Goal: Transaction & Acquisition: Purchase product/service

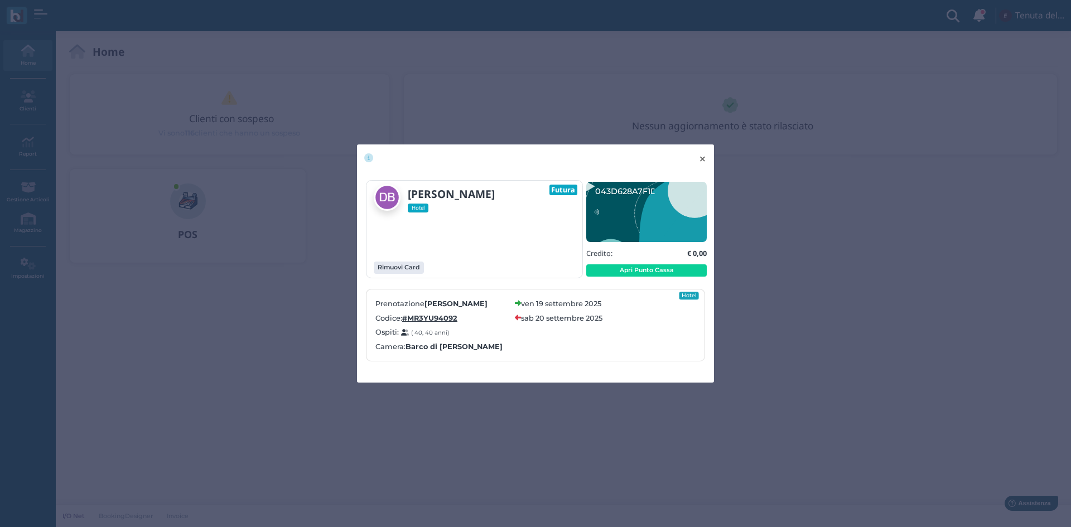
click at [703, 157] on span "×" at bounding box center [702, 159] width 8 height 15
click at [697, 161] on button "× close" at bounding box center [702, 158] width 23 height 28
click at [704, 161] on span "×" at bounding box center [702, 159] width 8 height 15
click at [705, 161] on span "×" at bounding box center [702, 159] width 8 height 15
click at [707, 161] on button "× close" at bounding box center [702, 158] width 23 height 28
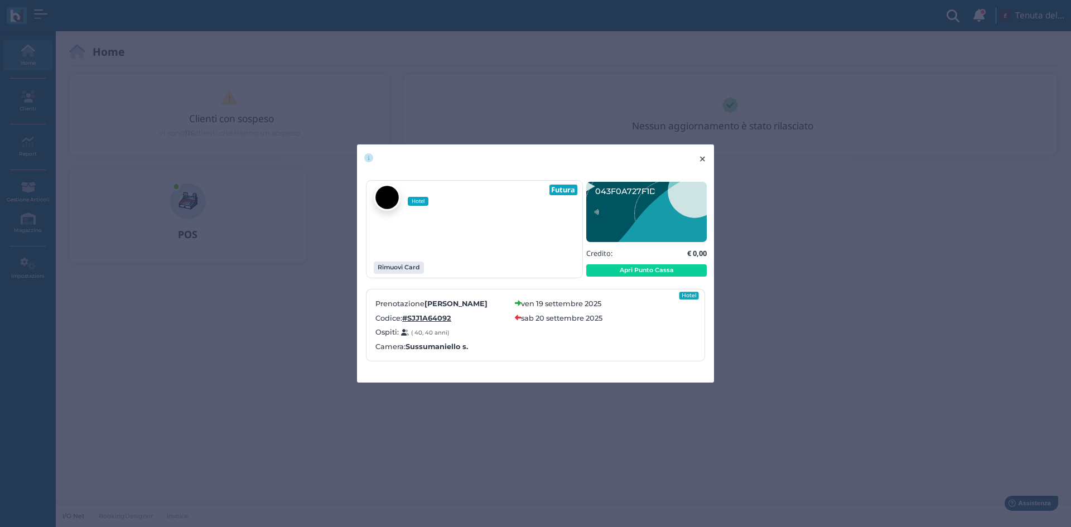
click at [704, 158] on span "×" at bounding box center [702, 159] width 8 height 15
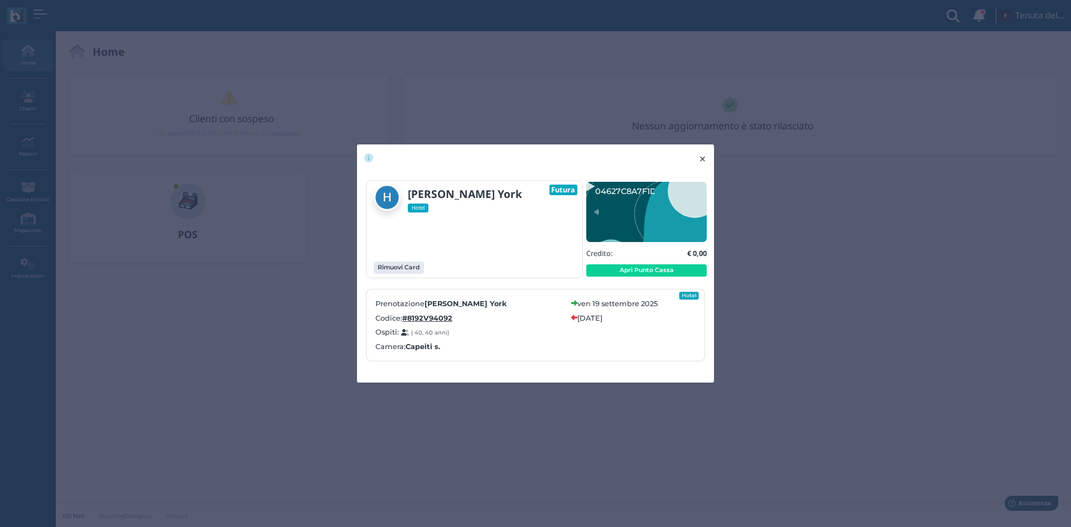
click at [703, 159] on span "×" at bounding box center [702, 159] width 8 height 15
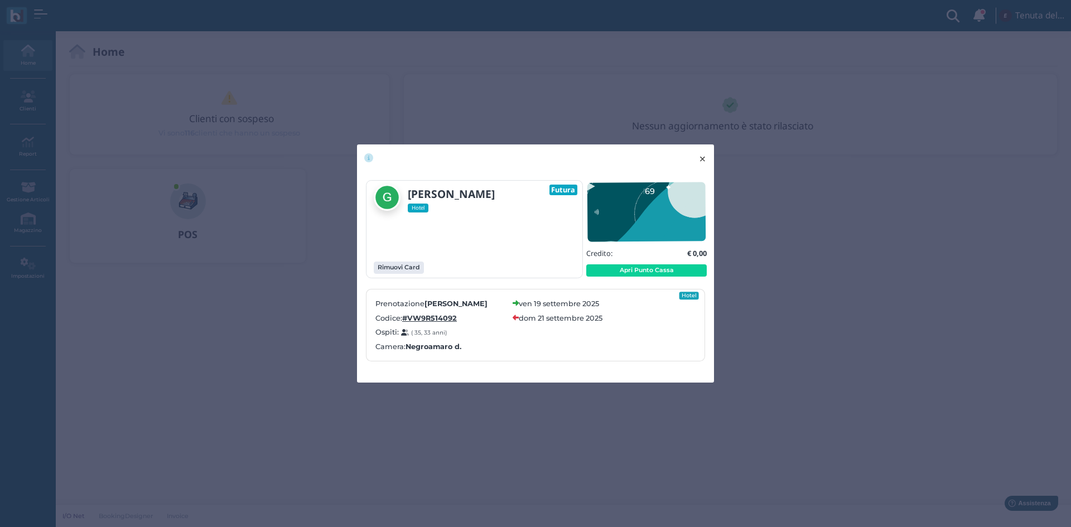
click at [705, 155] on span "×" at bounding box center [702, 159] width 8 height 15
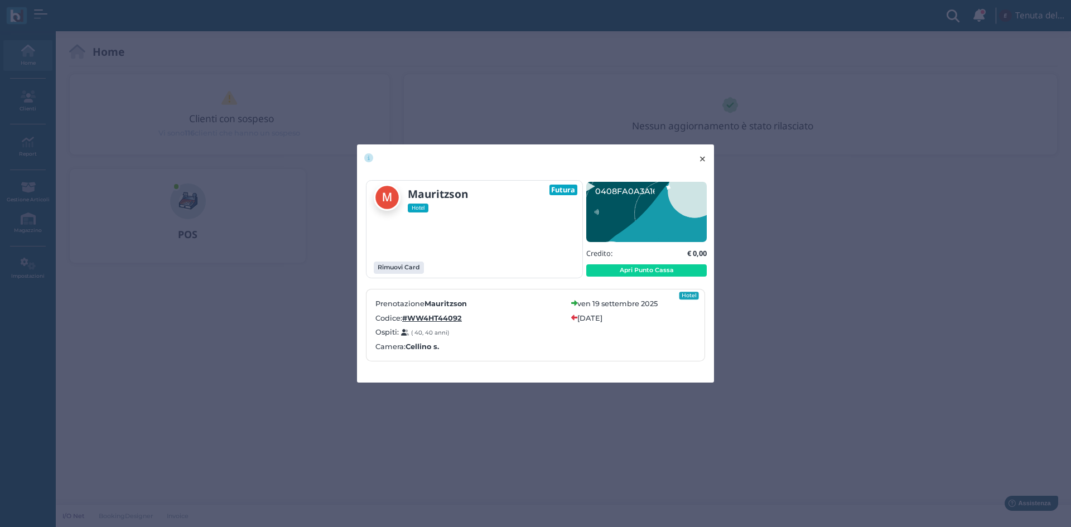
click at [697, 161] on button "× close" at bounding box center [702, 158] width 23 height 28
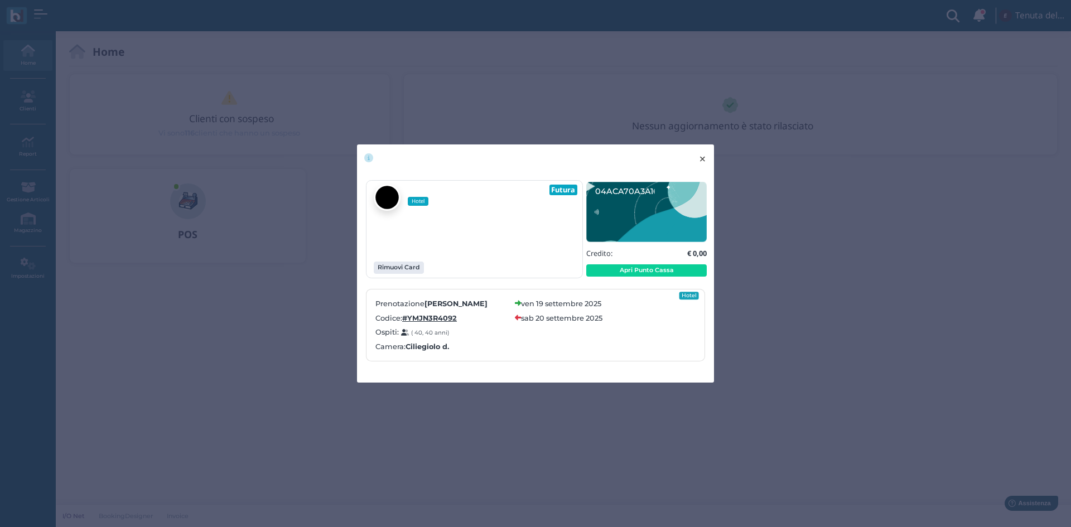
click at [701, 161] on span "×" at bounding box center [702, 159] width 8 height 15
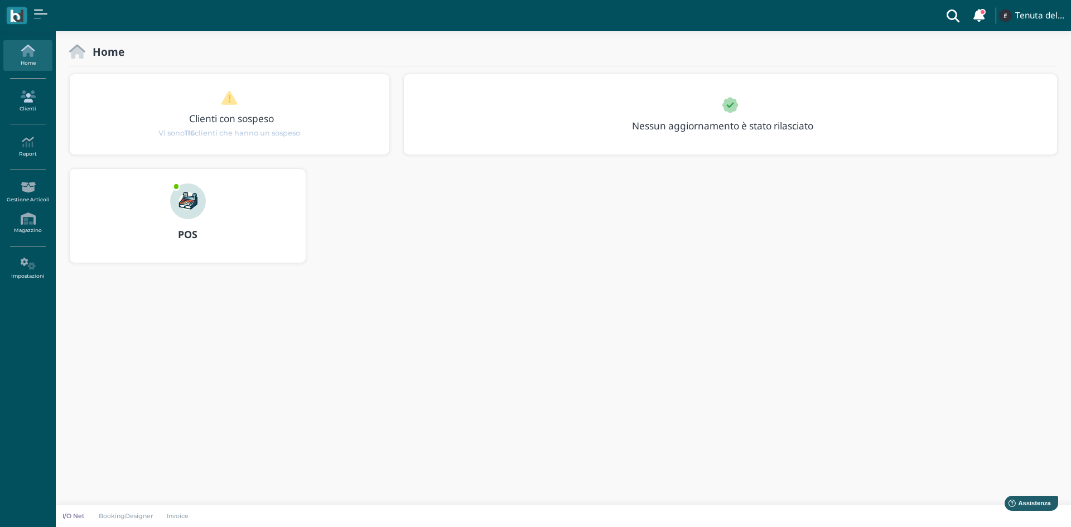
click at [32, 98] on icon at bounding box center [27, 96] width 49 height 12
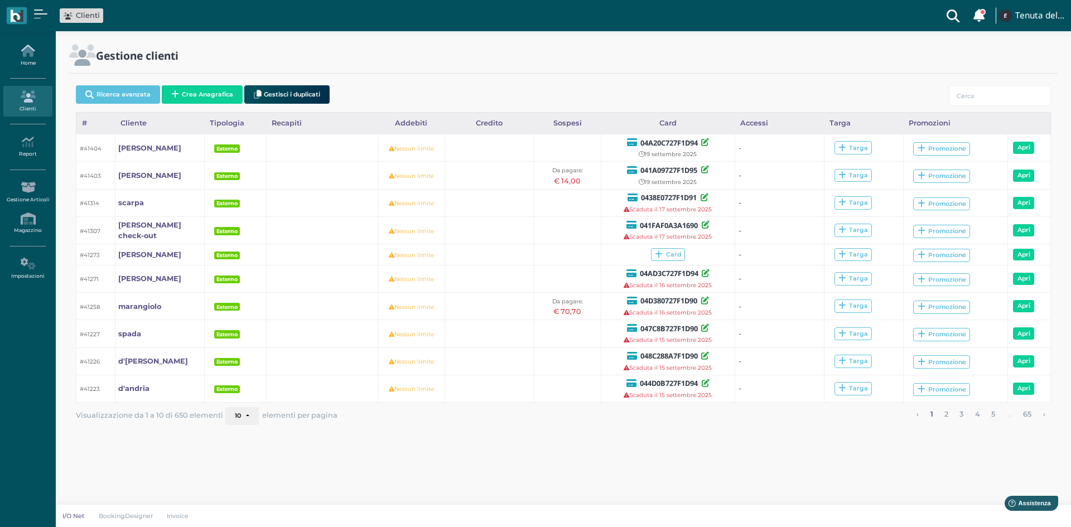
click at [19, 54] on icon at bounding box center [27, 51] width 49 height 12
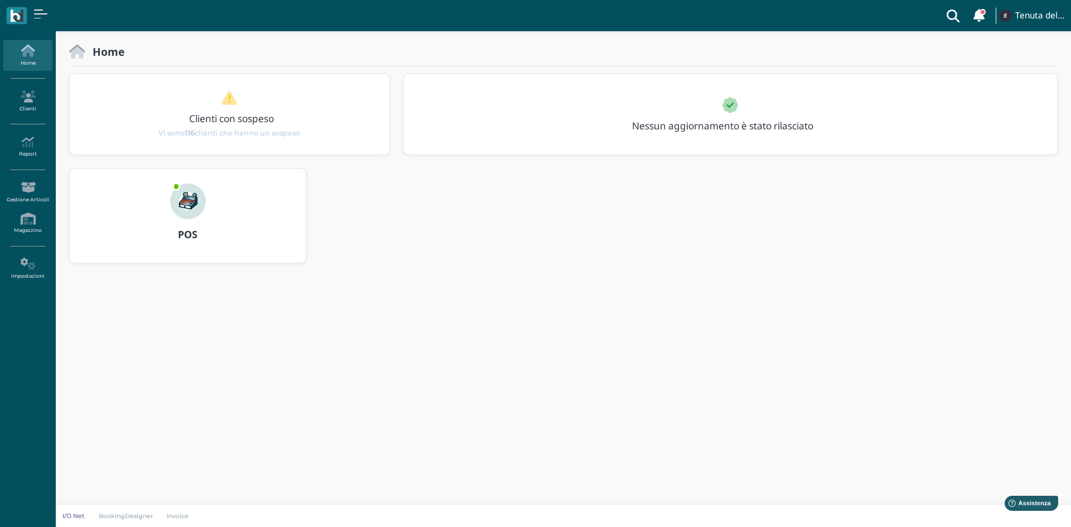
click at [186, 209] on img at bounding box center [188, 202] width 36 height 36
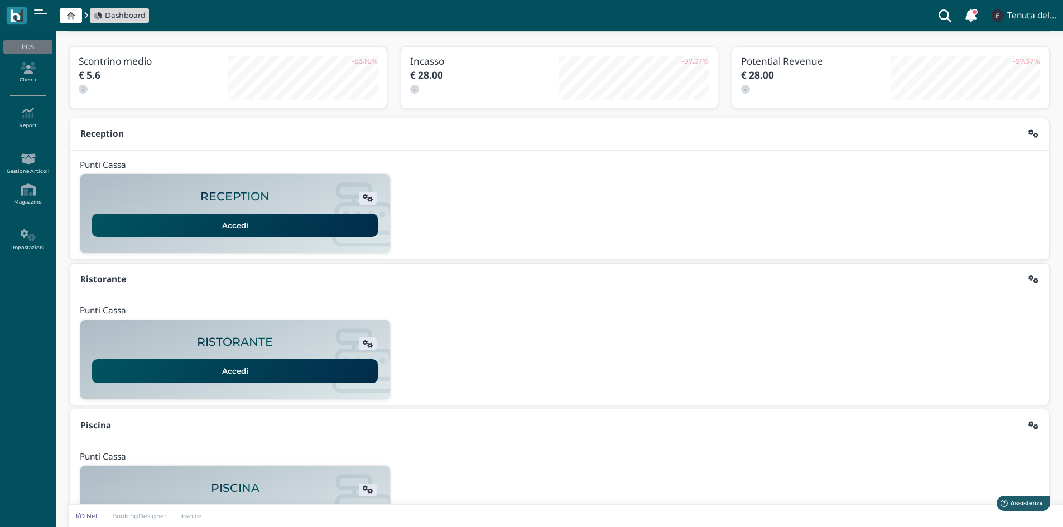
scroll to position [56, 0]
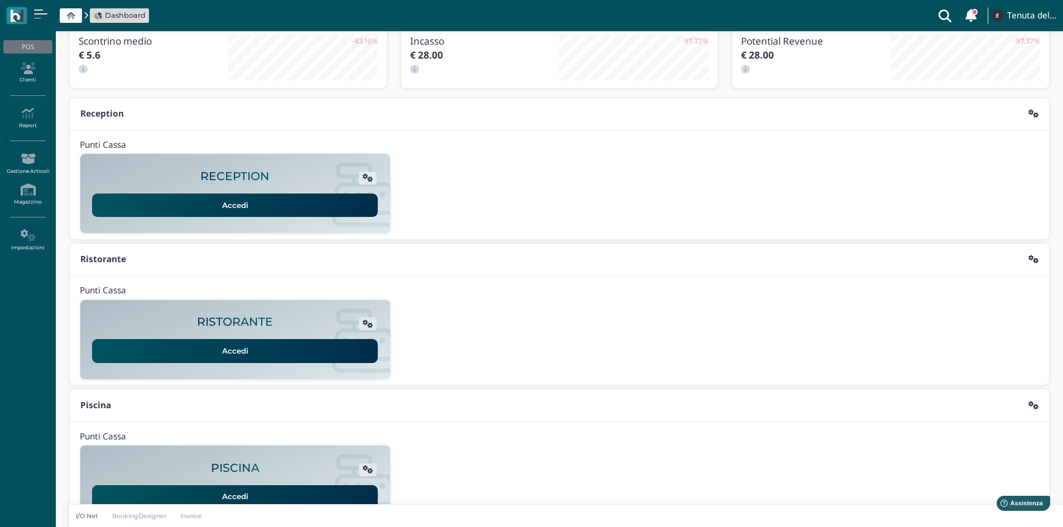
click at [215, 202] on link "Accedi" at bounding box center [235, 205] width 286 height 23
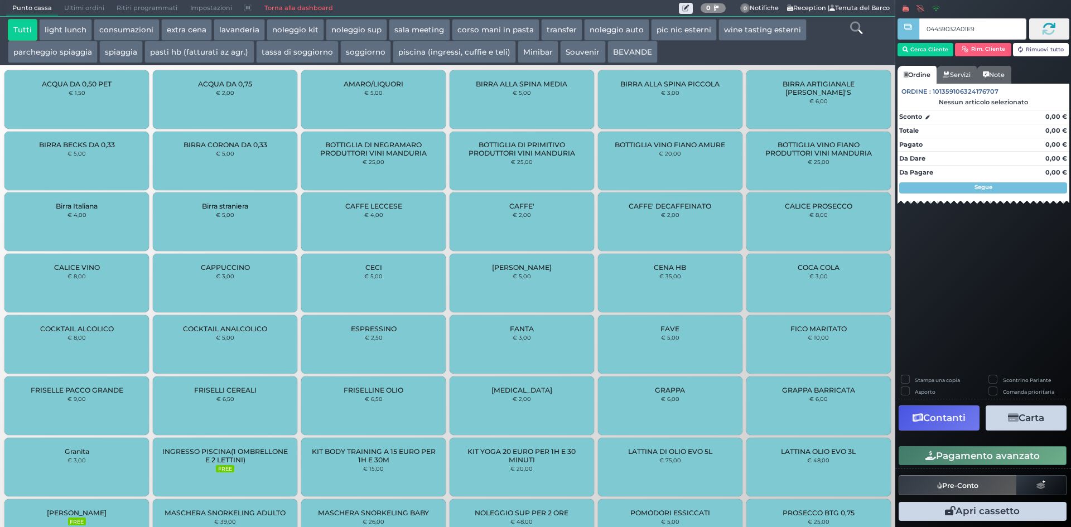
type input "04459032A01E90"
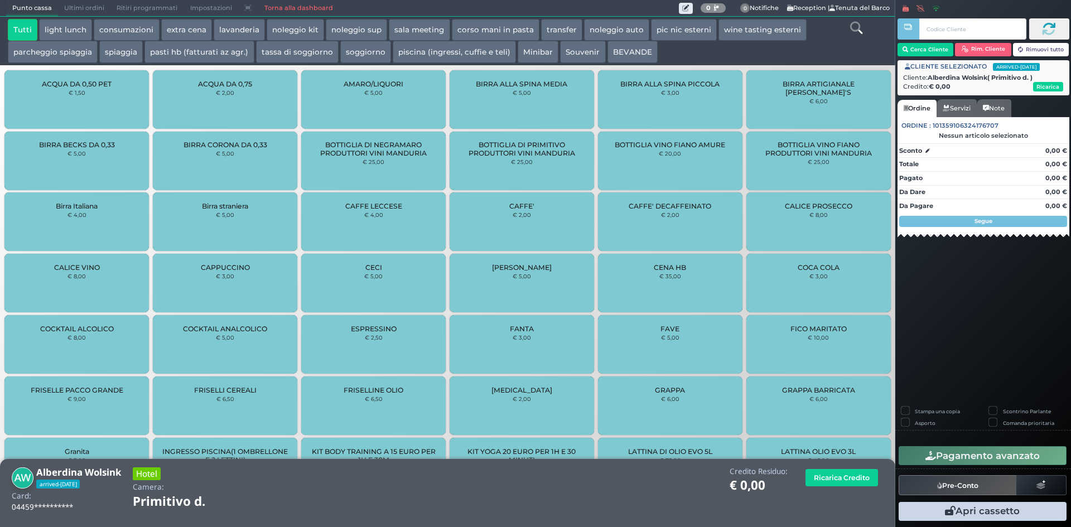
click at [848, 24] on div at bounding box center [856, 41] width 74 height 45
click at [851, 27] on icon at bounding box center [856, 28] width 12 height 12
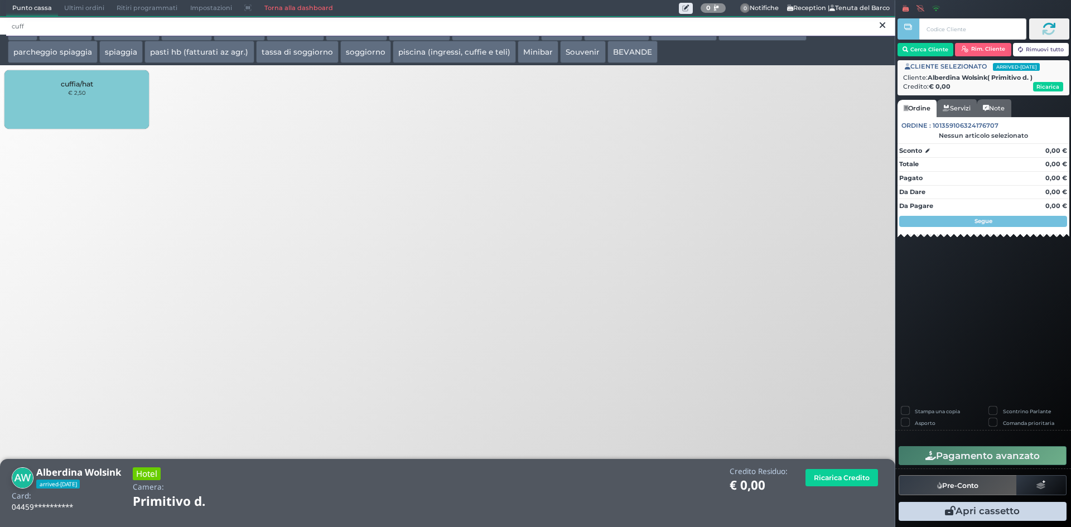
type input "cuff"
click at [85, 94] on small "€ 2,50" at bounding box center [77, 92] width 18 height 7
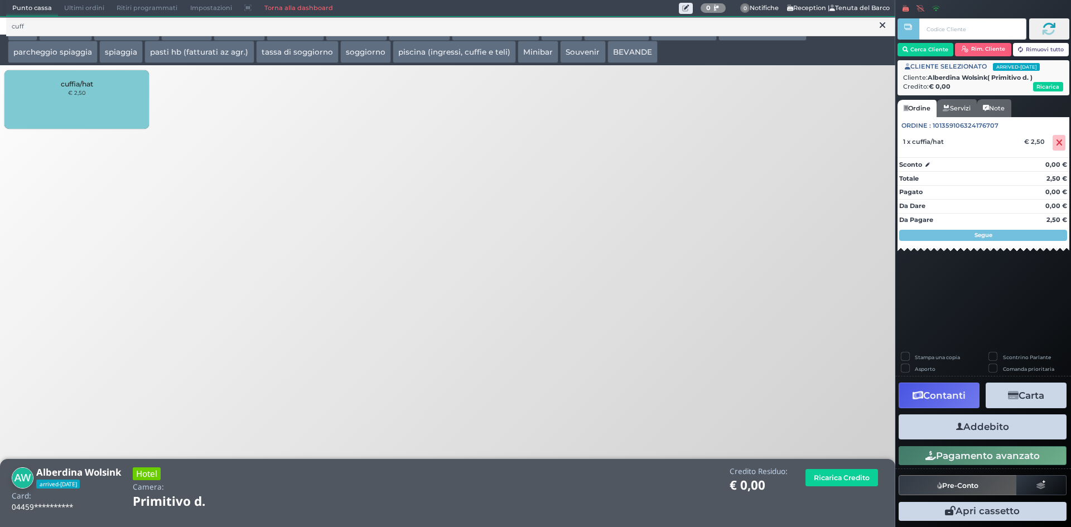
click at [85, 94] on small "€ 2,50" at bounding box center [77, 92] width 18 height 7
click at [968, 426] on button "Addebito" at bounding box center [983, 426] width 168 height 25
